Goal: Information Seeking & Learning: Learn about a topic

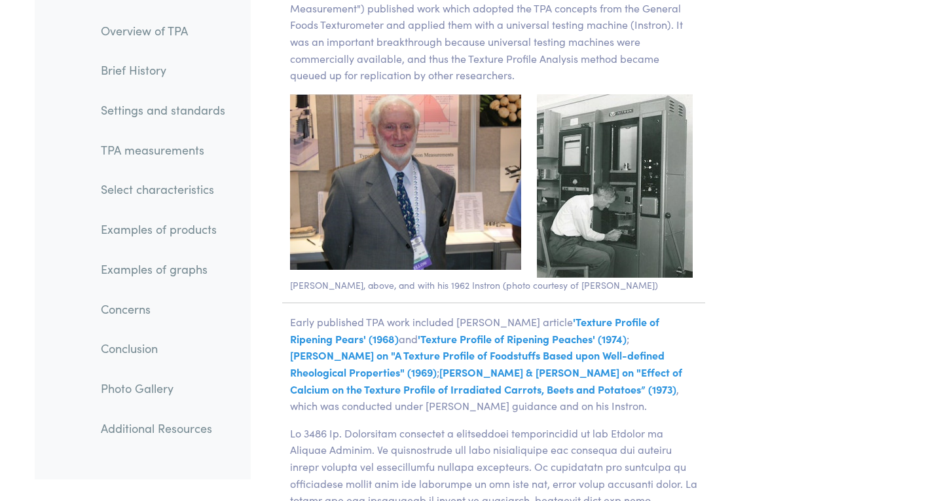
scroll to position [2815, 0]
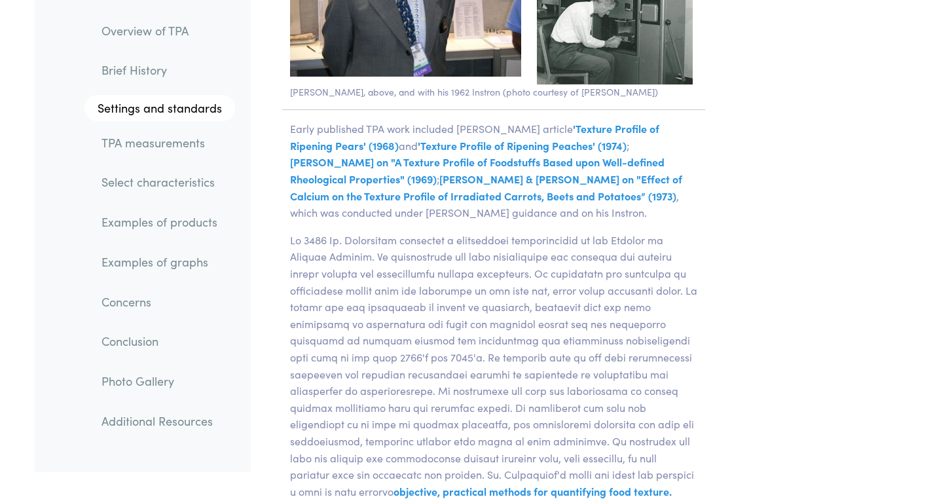
click at [183, 137] on link "TPA measurements" at bounding box center [163, 143] width 144 height 30
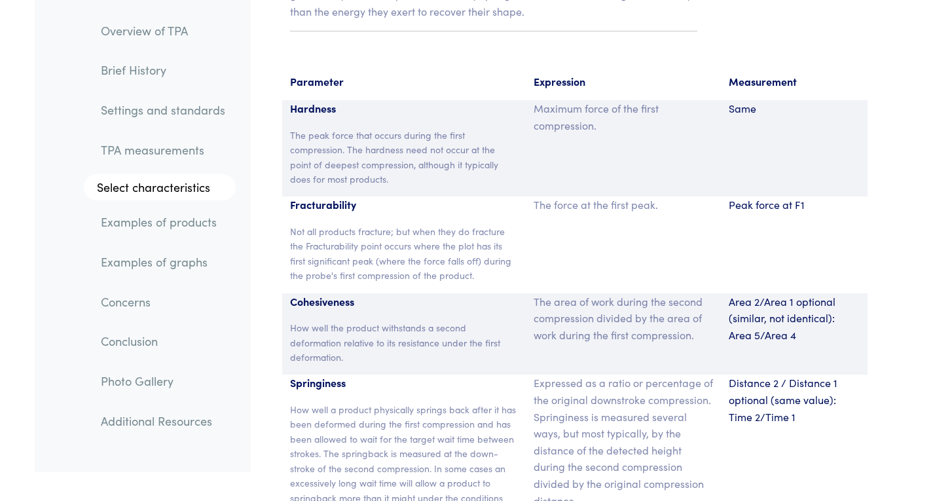
scroll to position [8599, 0]
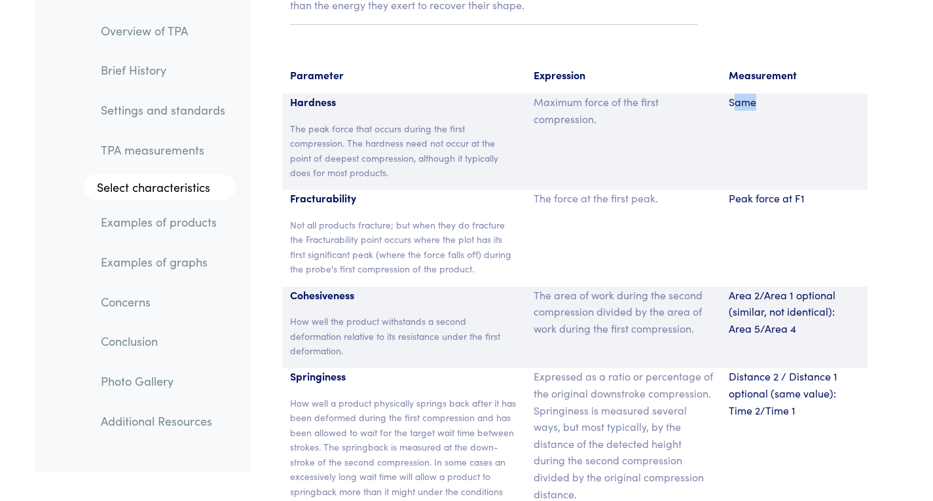
drag, startPoint x: 736, startPoint y: 82, endPoint x: 787, endPoint y: 92, distance: 51.4
click at [782, 94] on p "Same" at bounding box center [794, 102] width 131 height 17
click at [792, 94] on p "Same" at bounding box center [794, 102] width 131 height 17
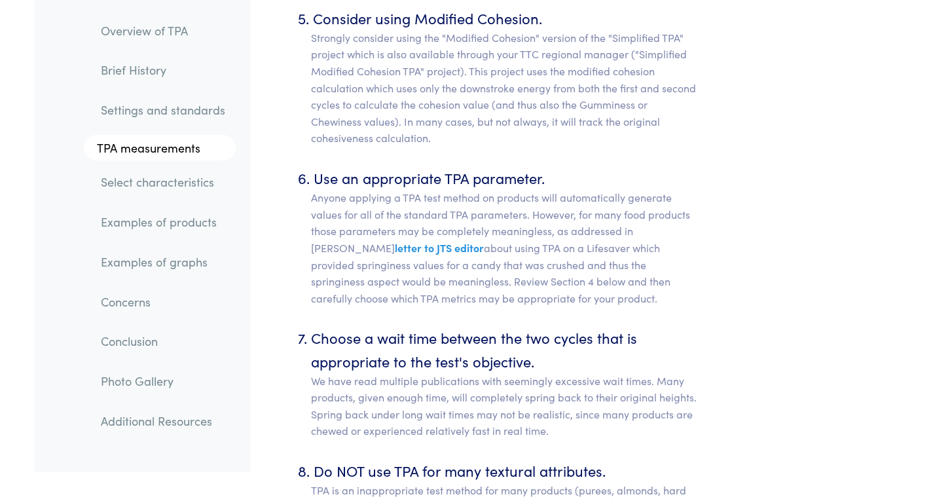
scroll to position [6897, 0]
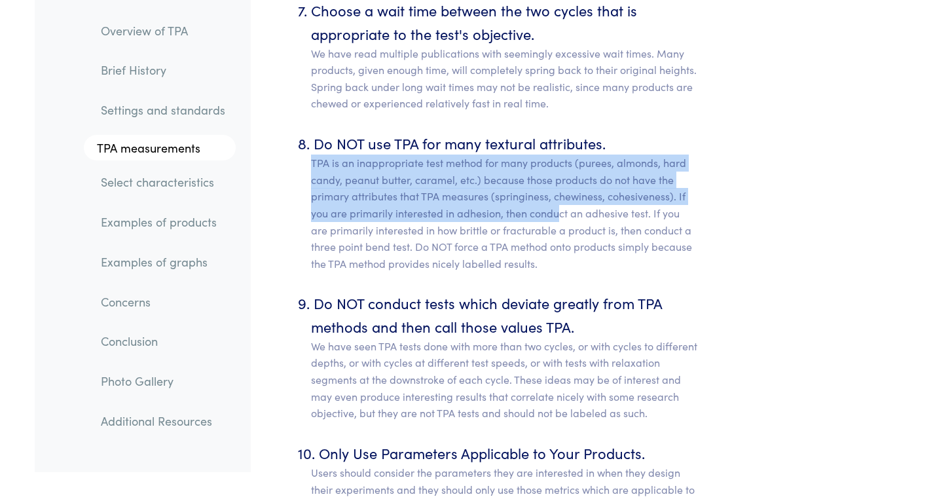
drag, startPoint x: 313, startPoint y: 143, endPoint x: 567, endPoint y: 200, distance: 260.3
click at [562, 202] on p "TPA is an inappropriate test method for many products (purees, almonds, hard ca…" at bounding box center [504, 212] width 387 height 117
click at [570, 160] on p "TPA is an inappropriate test method for many products (purees, almonds, hard ca…" at bounding box center [504, 212] width 387 height 117
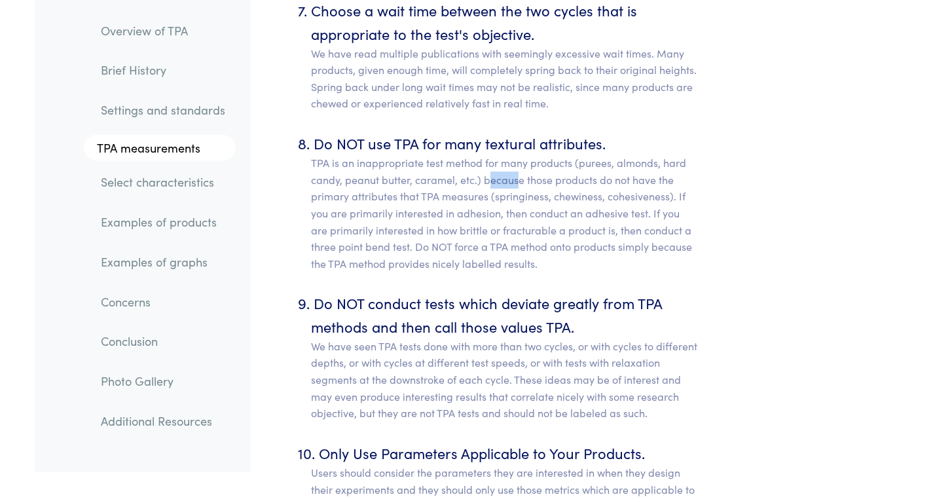
drag, startPoint x: 491, startPoint y: 160, endPoint x: 518, endPoint y: 168, distance: 28.4
click at [518, 168] on p "TPA is an inappropriate test method for many products (purees, almonds, hard ca…" at bounding box center [504, 212] width 387 height 117
click at [587, 198] on p "TPA is an inappropriate test method for many products (purees, almonds, hard ca…" at bounding box center [504, 212] width 387 height 117
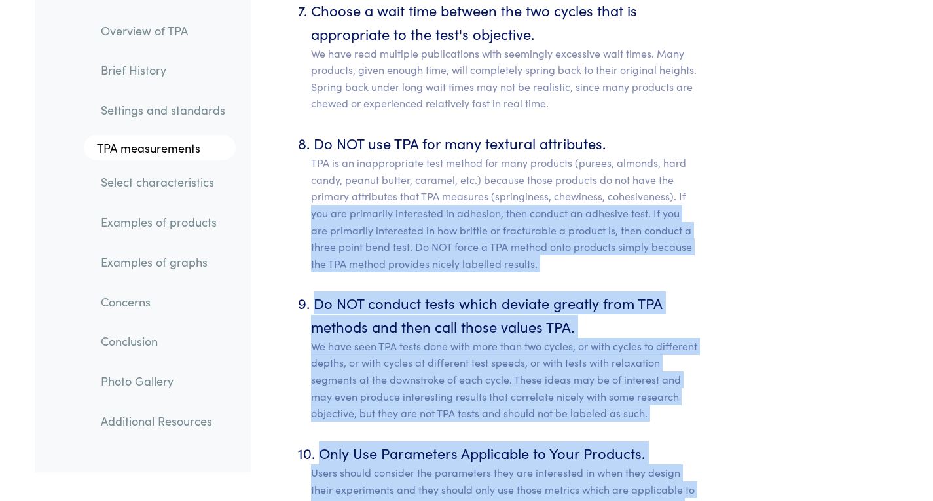
drag, startPoint x: 723, startPoint y: 177, endPoint x: 939, endPoint y: 176, distance: 215.4
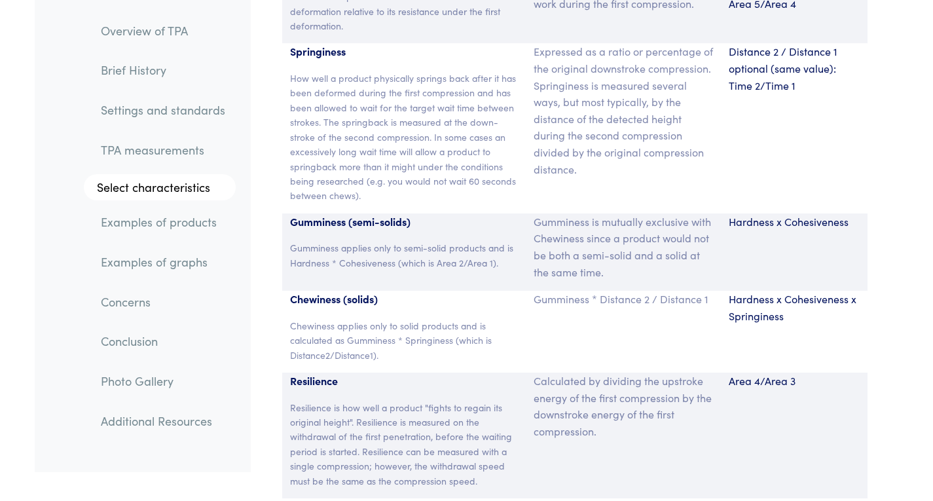
scroll to position [8926, 0]
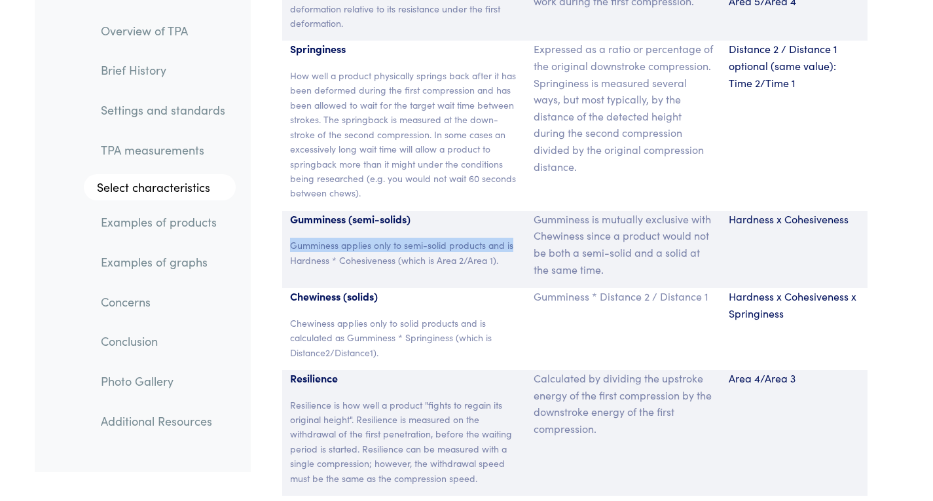
drag, startPoint x: 293, startPoint y: 231, endPoint x: 528, endPoint y: 219, distance: 235.3
click at [528, 219] on div "Gumminess (semi-solids) Gumminess applies only to semi-solid products and is Ha…" at bounding box center [574, 249] width 585 height 77
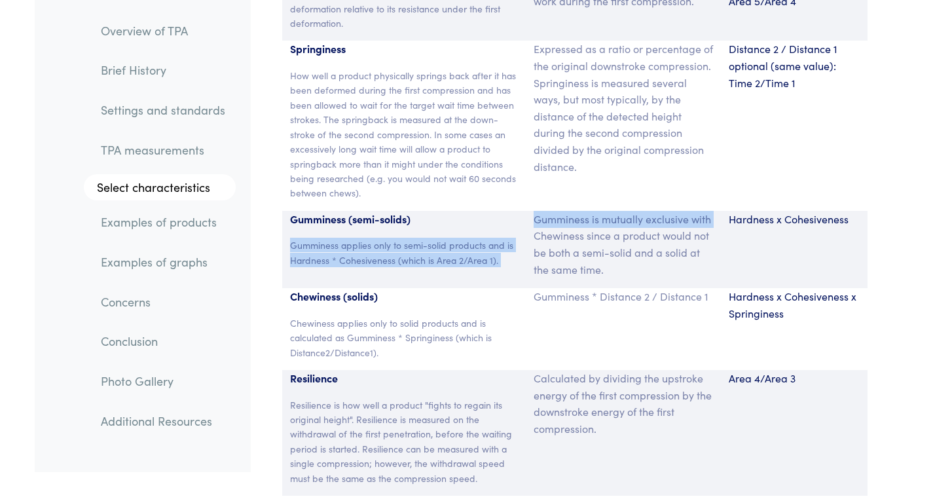
click at [534, 221] on p "Gumminess is mutually exclusive with Chewiness since a product would not be bot…" at bounding box center [623, 244] width 179 height 67
click at [537, 211] on p "Gumminess is mutually exclusive with Chewiness since a product would not be bot…" at bounding box center [623, 244] width 179 height 67
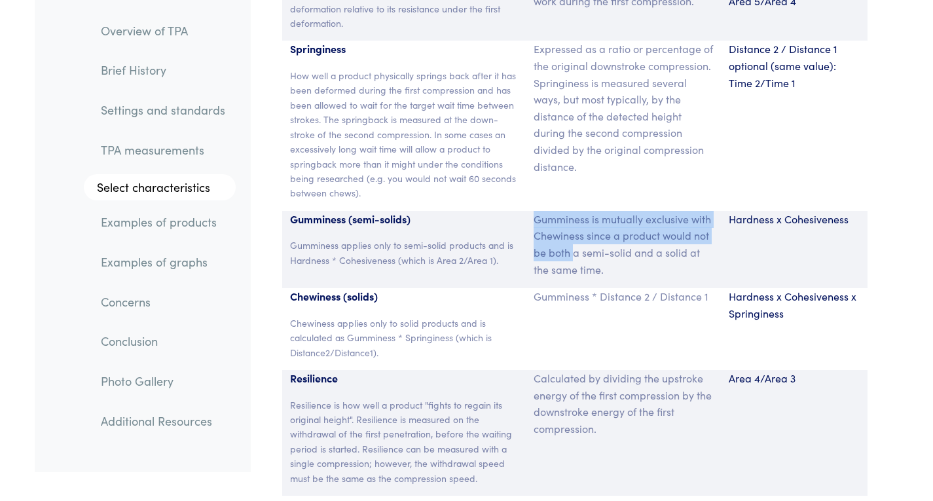
drag, startPoint x: 526, startPoint y: 197, endPoint x: 575, endPoint y: 231, distance: 60.3
click at [575, 231] on div "Gumminess is mutually exclusive with Chewiness since a product would not be bot…" at bounding box center [623, 249] width 195 height 77
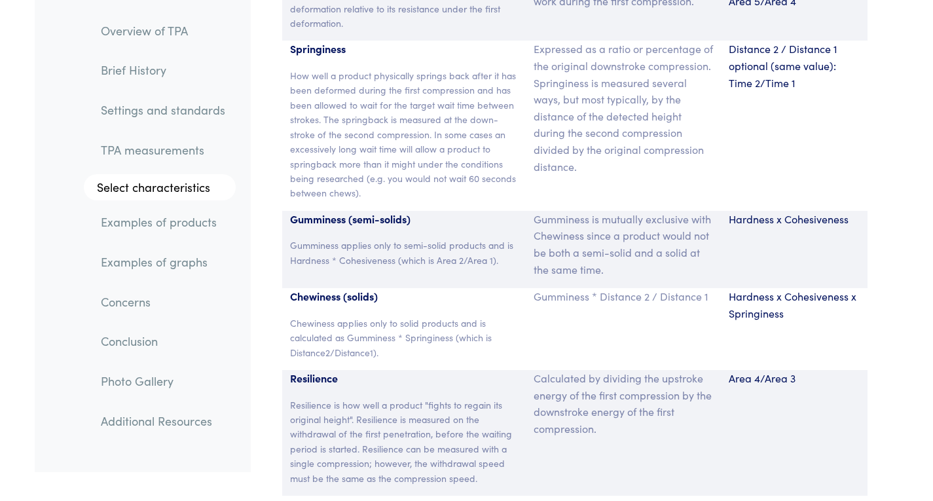
click at [607, 237] on p "Gumminess is mutually exclusive with Chewiness since a product would not be bot…" at bounding box center [623, 244] width 179 height 67
drag, startPoint x: 621, startPoint y: 239, endPoint x: 589, endPoint y: 221, distance: 37.5
click at [589, 221] on p "Gumminess is mutually exclusive with Chewiness since a product would not be bot…" at bounding box center [623, 244] width 179 height 67
drag, startPoint x: 530, startPoint y: 204, endPoint x: 685, endPoint y: 206, distance: 155.8
click at [685, 211] on div "Gumminess is mutually exclusive with Chewiness since a product would not be bot…" at bounding box center [623, 249] width 195 height 77
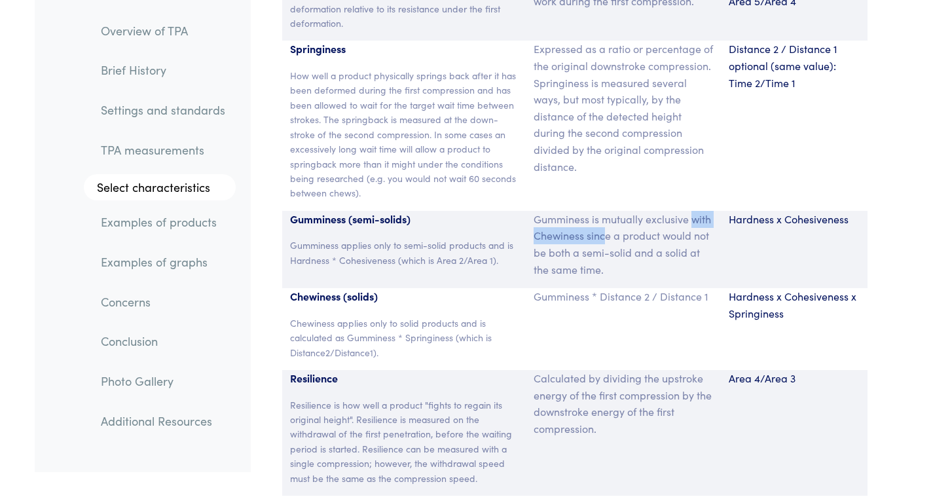
drag, startPoint x: 695, startPoint y: 204, endPoint x: 604, endPoint y: 223, distance: 93.1
click at [605, 223] on p "Gumminess is mutually exclusive with Chewiness since a product would not be bot…" at bounding box center [623, 244] width 179 height 67
click at [604, 223] on p "Gumminess is mutually exclusive with Chewiness since a product would not be bot…" at bounding box center [623, 244] width 179 height 67
drag, startPoint x: 630, startPoint y: 220, endPoint x: 695, endPoint y: 222, distance: 64.8
click at [695, 222] on p "Gumminess is mutually exclusive with Chewiness since a product would not be bot…" at bounding box center [623, 244] width 179 height 67
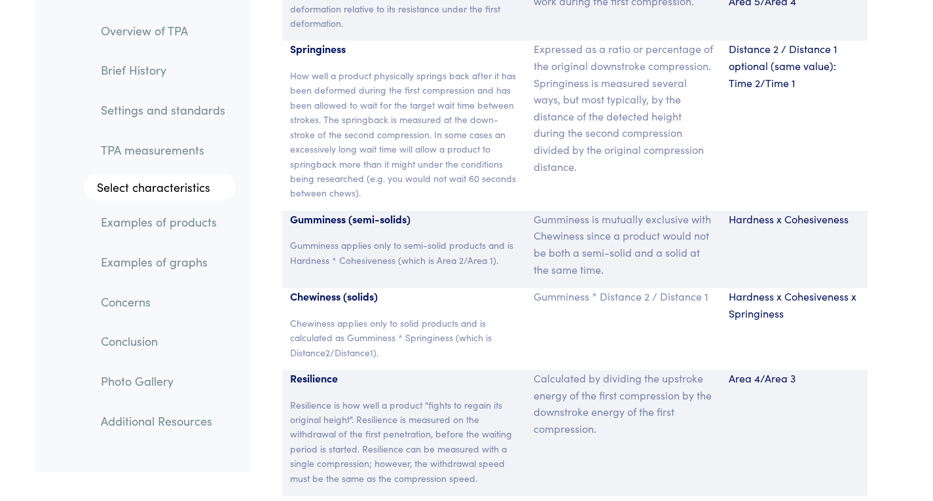
click at [700, 230] on p "Gumminess is mutually exclusive with Chewiness since a product would not be bot…" at bounding box center [623, 244] width 179 height 67
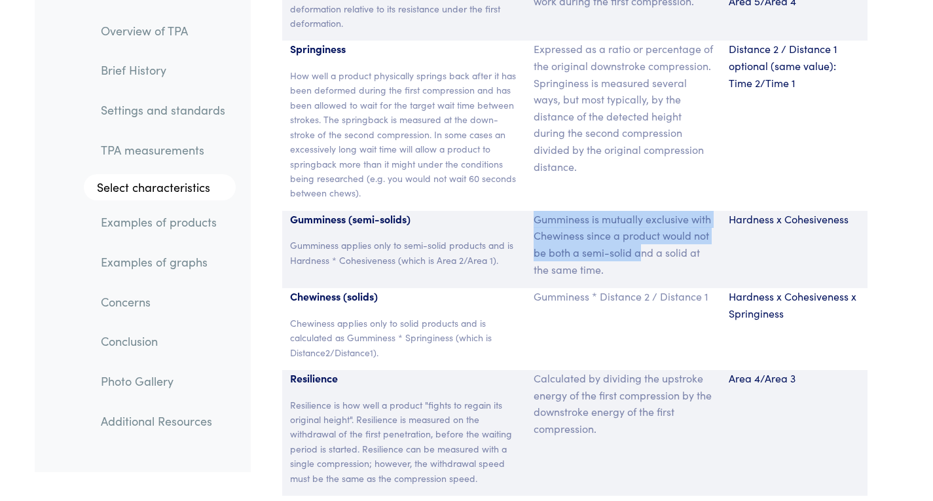
drag, startPoint x: 509, startPoint y: 236, endPoint x: 642, endPoint y: 232, distance: 132.3
click at [642, 232] on div "Gumminess (semi-solids) Gumminess applies only to semi-solid products and is Ha…" at bounding box center [574, 249] width 585 height 77
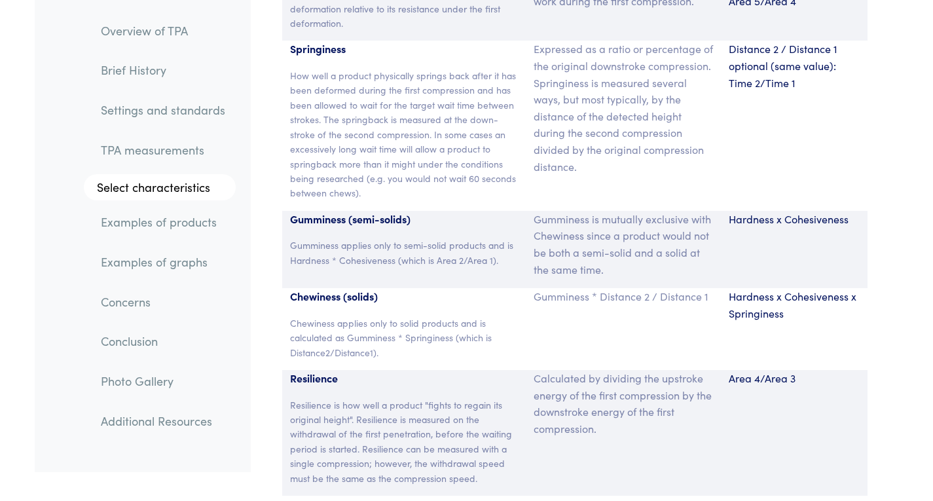
click at [643, 234] on p "Gumminess is mutually exclusive with Chewiness since a product would not be bot…" at bounding box center [623, 244] width 179 height 67
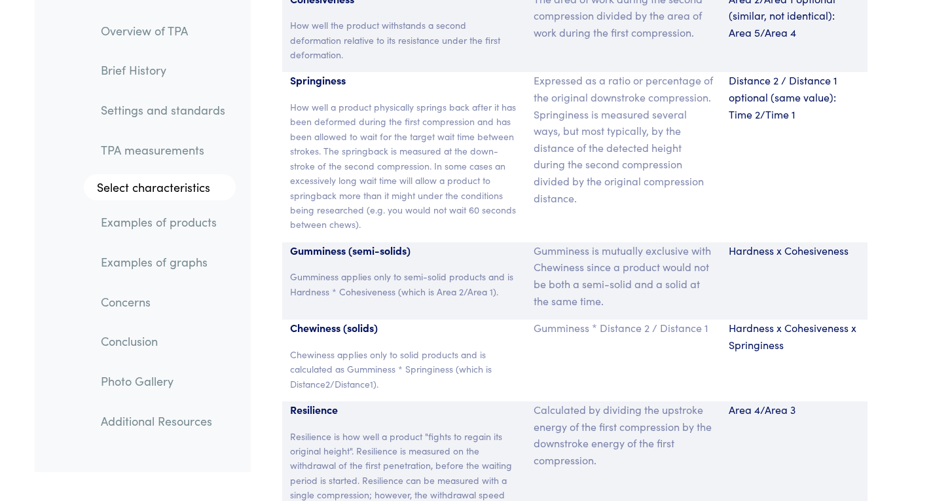
scroll to position [8861, 0]
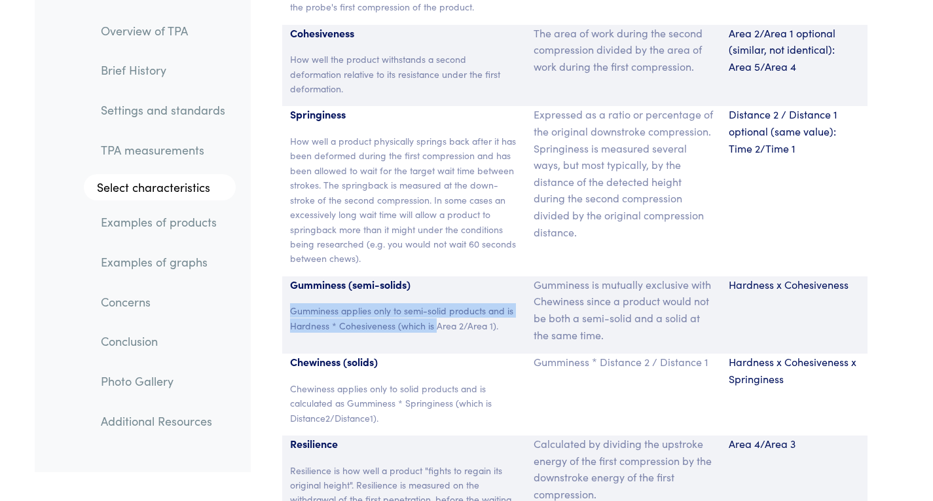
drag, startPoint x: 357, startPoint y: 298, endPoint x: 435, endPoint y: 302, distance: 78.7
click at [435, 303] on p "Gumminess applies only to semi-solid products and is Hardness * Cohesiveness (w…" at bounding box center [404, 317] width 228 height 29
drag, startPoint x: 297, startPoint y: 295, endPoint x: 491, endPoint y: 319, distance: 195.9
click at [491, 319] on div "Gumminess (semi-solids) Gumminess applies only to semi-solid products and is Ha…" at bounding box center [404, 314] width 244 height 77
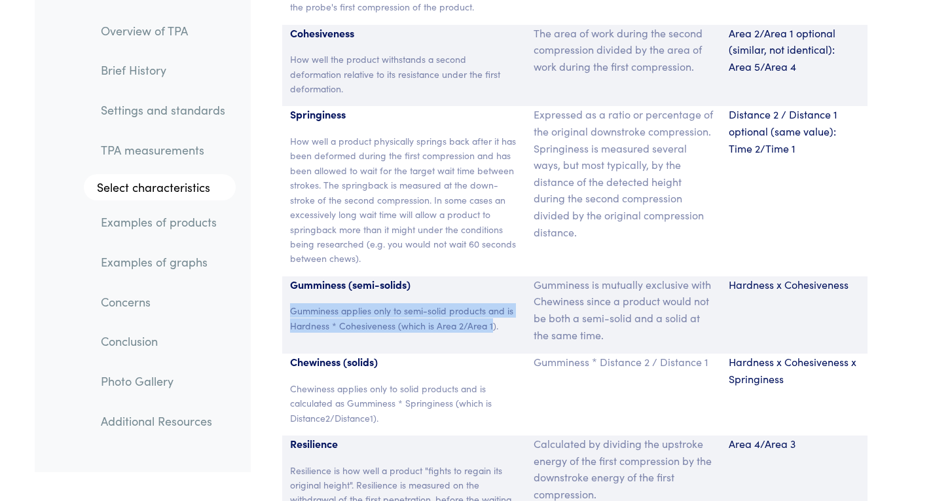
click at [486, 319] on div "Gumminess (semi-solids) Gumminess applies only to semi-solid products and is Ha…" at bounding box center [404, 314] width 244 height 77
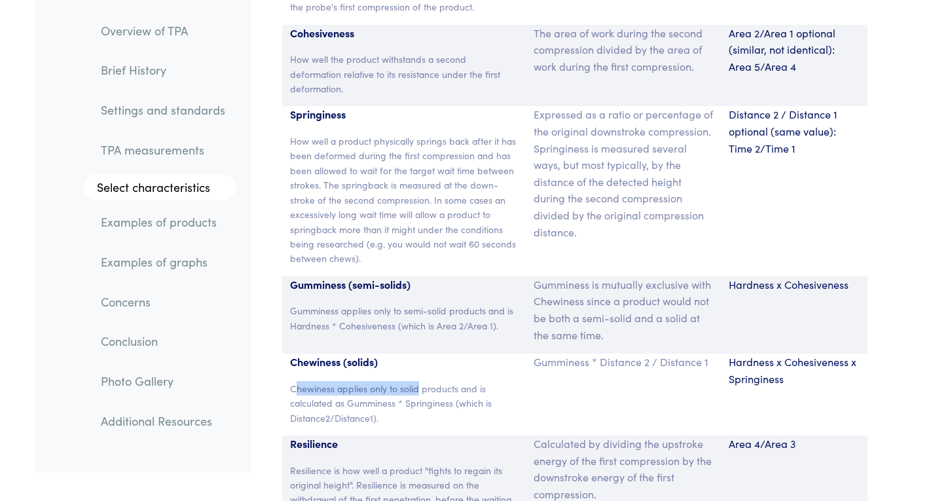
drag, startPoint x: 344, startPoint y: 378, endPoint x: 424, endPoint y: 376, distance: 79.9
click at [423, 381] on p "Chewiness applies only to solid products and is calculated as Gumminess * Sprin…" at bounding box center [404, 403] width 228 height 44
click at [437, 381] on p "Chewiness applies only to solid products and is calculated as Gumminess * Sprin…" at bounding box center [404, 403] width 228 height 44
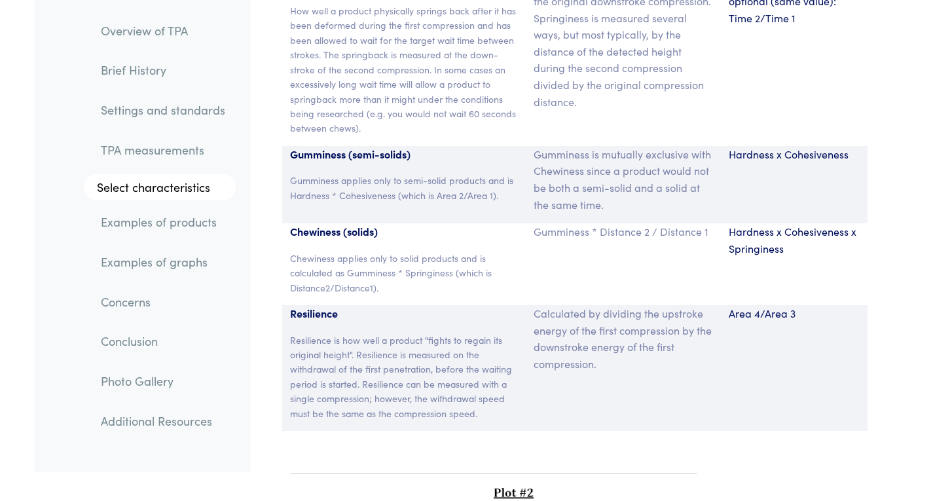
scroll to position [8992, 0]
drag, startPoint x: 384, startPoint y: 316, endPoint x: 488, endPoint y: 303, distance: 105.5
click at [488, 304] on div "Resilience Resilience is how well a product "fights to regain its original heig…" at bounding box center [404, 367] width 244 height 126
click at [485, 332] on p "Resilience is how well a product "fights to regain its original height". Resili…" at bounding box center [404, 376] width 228 height 88
drag, startPoint x: 425, startPoint y: 320, endPoint x: 479, endPoint y: 323, distance: 54.4
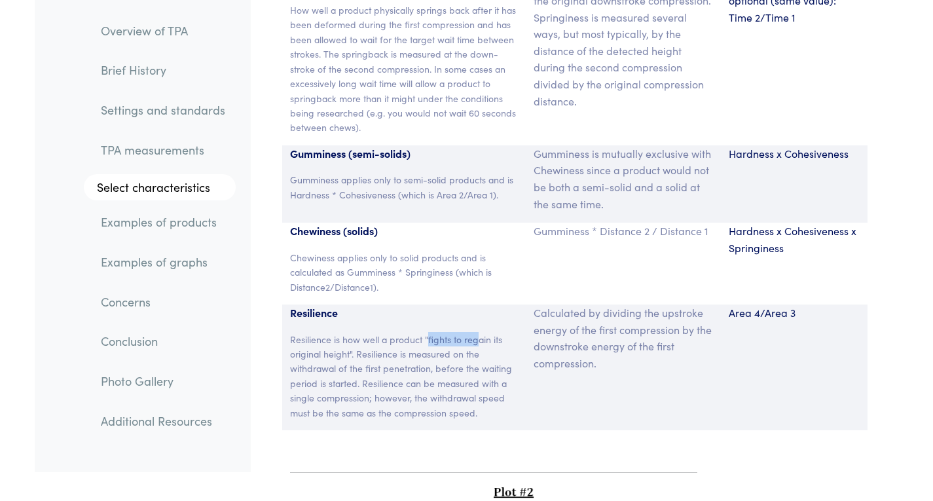
click at [479, 332] on p "Resilience is how well a product "fights to regain its original height". Resili…" at bounding box center [404, 376] width 228 height 88
drag, startPoint x: 324, startPoint y: 311, endPoint x: 470, endPoint y: 342, distance: 149.3
click at [470, 342] on div "Resilience Resilience is how well a product "fights to regain its original heig…" at bounding box center [404, 367] width 244 height 126
click at [476, 344] on p "Resilience is how well a product "fights to regain its original height". Resili…" at bounding box center [404, 376] width 228 height 88
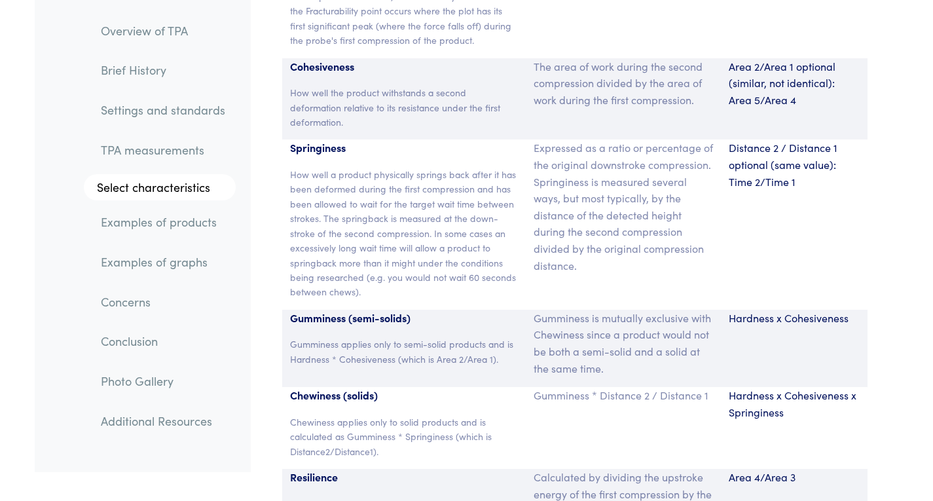
scroll to position [8795, 0]
